Goal: Task Accomplishment & Management: Manage account settings

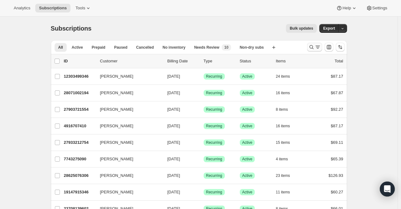
click at [312, 44] on icon "Search and filter results" at bounding box center [312, 47] width 6 height 6
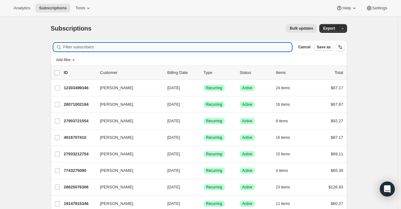
drag, startPoint x: 204, startPoint y: 50, endPoint x: 199, endPoint y: 47, distance: 5.3
click at [199, 47] on input "Filter subscribers" at bounding box center [177, 47] width 229 height 9
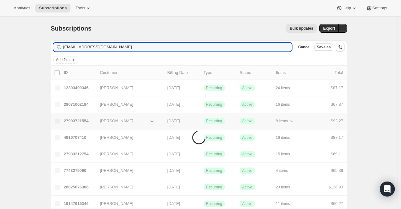
type input "[EMAIL_ADDRESS][DOMAIN_NAME]"
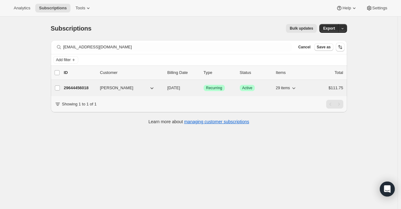
click at [85, 89] on p "29644456018" at bounding box center [79, 88] width 31 height 6
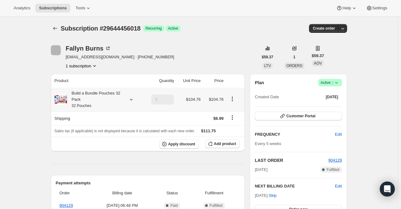
click at [132, 98] on icon at bounding box center [131, 99] width 6 height 6
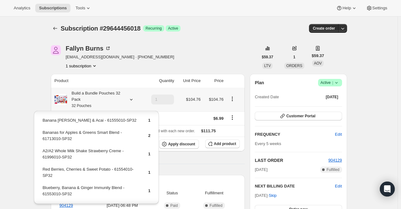
scroll to position [321, 0]
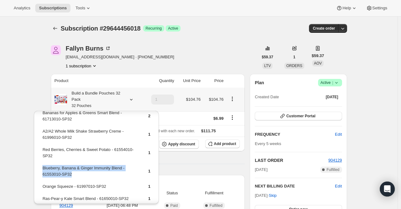
drag, startPoint x: 81, startPoint y: 172, endPoint x: 42, endPoint y: 166, distance: 39.5
click at [42, 166] on td "Blueberry, Banana & Ginger Immunity Blend - 61553010-SP32" at bounding box center [90, 174] width 96 height 18
copy td "Blueberry, Banana & Ginger Immunity Blend - 61553010-SP32"
click at [233, 142] on button "Add product" at bounding box center [222, 144] width 35 height 9
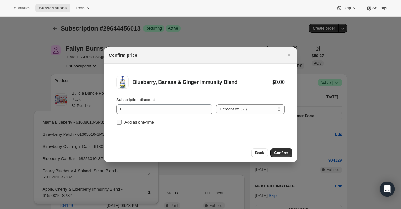
click at [144, 124] on span "Add as one-time" at bounding box center [140, 122] width 30 height 5
click at [122, 124] on input "Add as one-time" at bounding box center [119, 122] width 5 height 5
checkbox input "true"
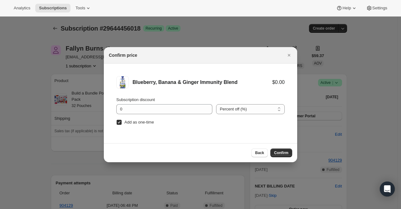
click at [288, 152] on button "Confirm" at bounding box center [282, 153] width 22 height 9
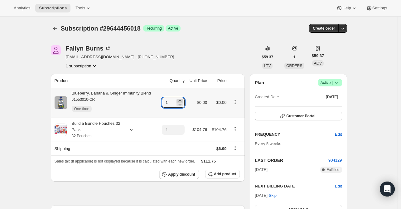
click at [181, 100] on icon at bounding box center [180, 101] width 6 height 6
type input "4"
click at [135, 132] on icon at bounding box center [131, 130] width 6 height 6
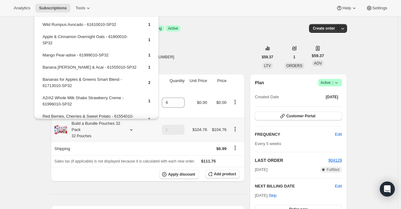
scroll to position [250, 0]
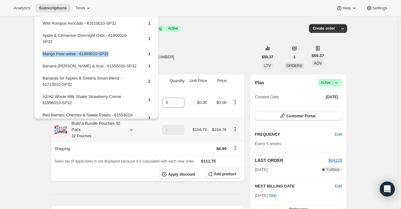
drag, startPoint x: 114, startPoint y: 51, endPoint x: 43, endPoint y: 50, distance: 70.9
click at [43, 51] on td "Mango Pear-adise - 61999010-SP32" at bounding box center [90, 57] width 96 height 12
copy td "Mango Pear-adise - 61999010-SP32"
click at [222, 174] on span "Add product" at bounding box center [225, 174] width 22 height 5
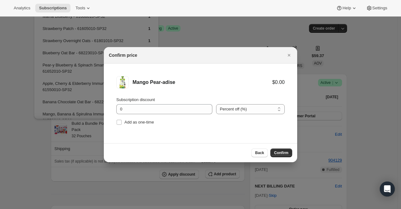
drag, startPoint x: 145, startPoint y: 122, endPoint x: 179, endPoint y: 124, distance: 33.7
click at [144, 123] on span "Add as one-time" at bounding box center [140, 122] width 30 height 5
click at [122, 123] on input "Add as one-time" at bounding box center [119, 122] width 5 height 5
checkbox input "true"
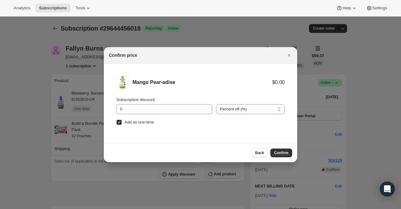
click at [275, 150] on span "Confirm" at bounding box center [281, 152] width 14 height 5
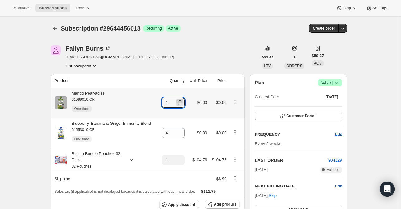
click at [183, 100] on icon at bounding box center [180, 101] width 6 height 6
type input "2"
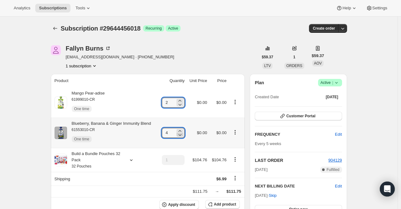
click at [183, 135] on icon at bounding box center [180, 135] width 6 height 6
type input "2"
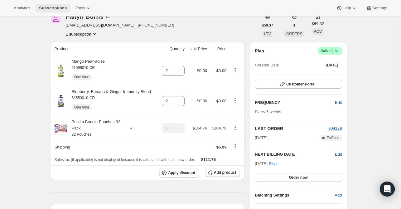
scroll to position [62, 0]
